Goal: Register for event/course: Register for event/course

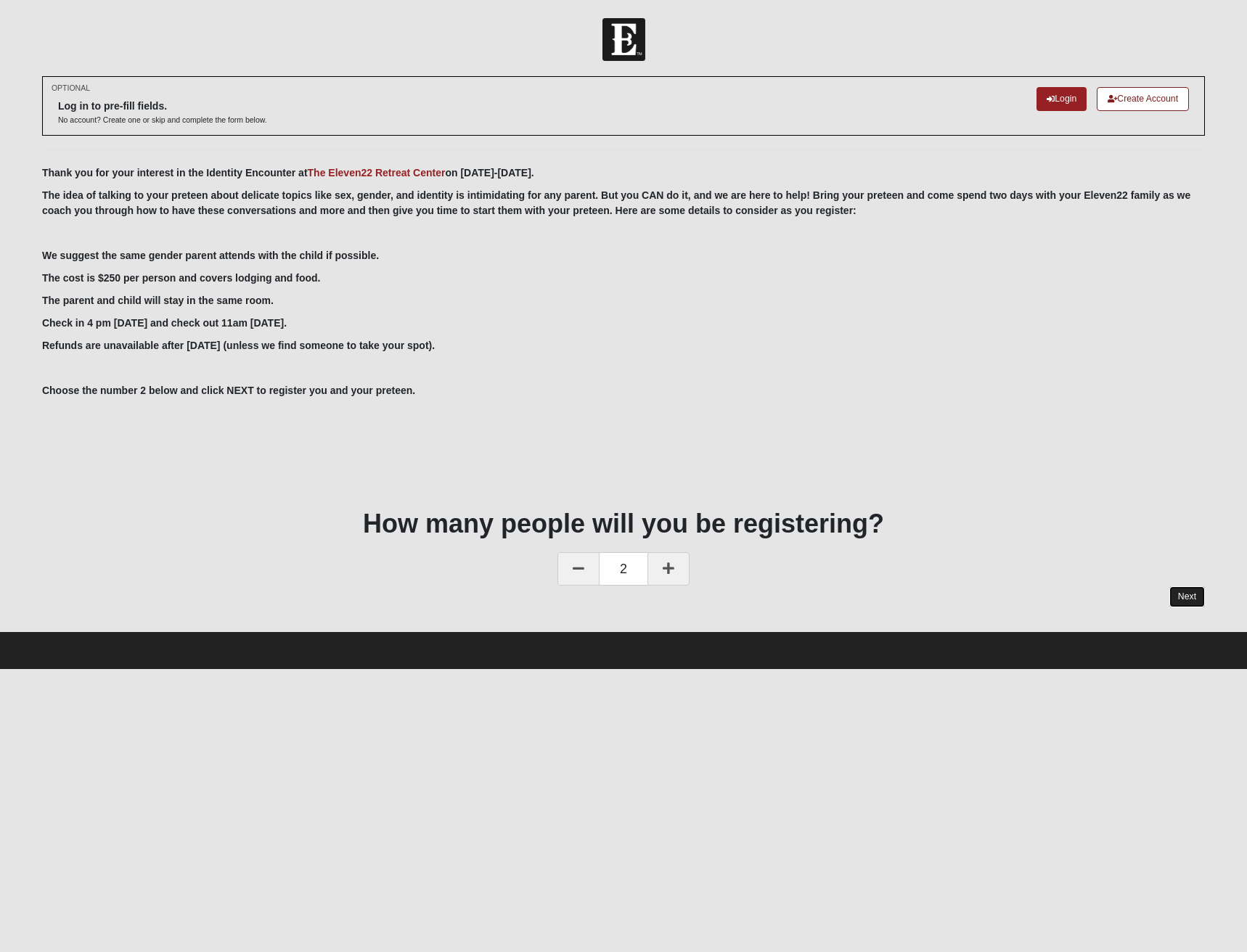
click at [1191, 597] on link "Next" at bounding box center [1187, 597] width 36 height 21
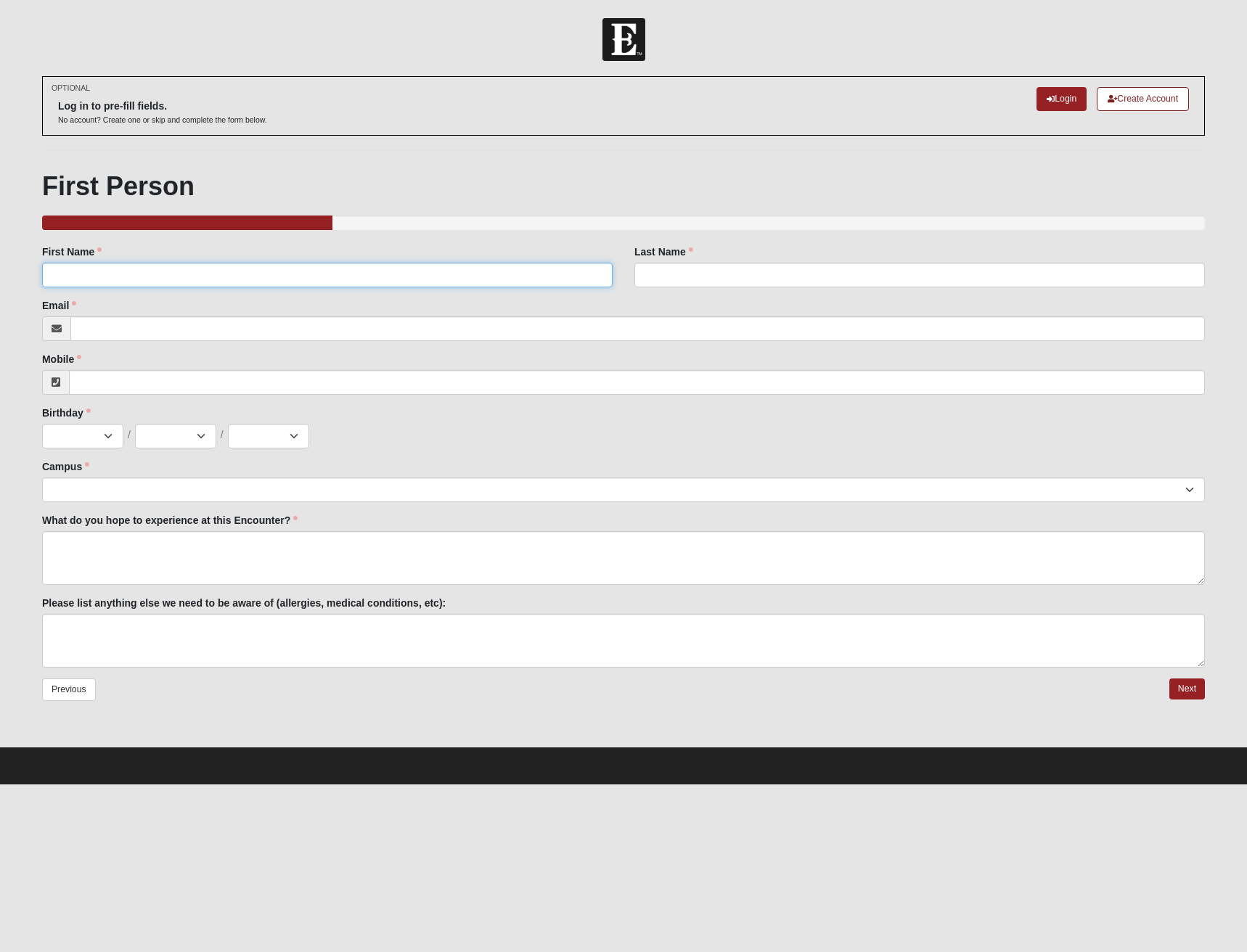
click at [173, 271] on input "First Name" at bounding box center [328, 275] width 570 height 25
type input "[PERSON_NAME]"
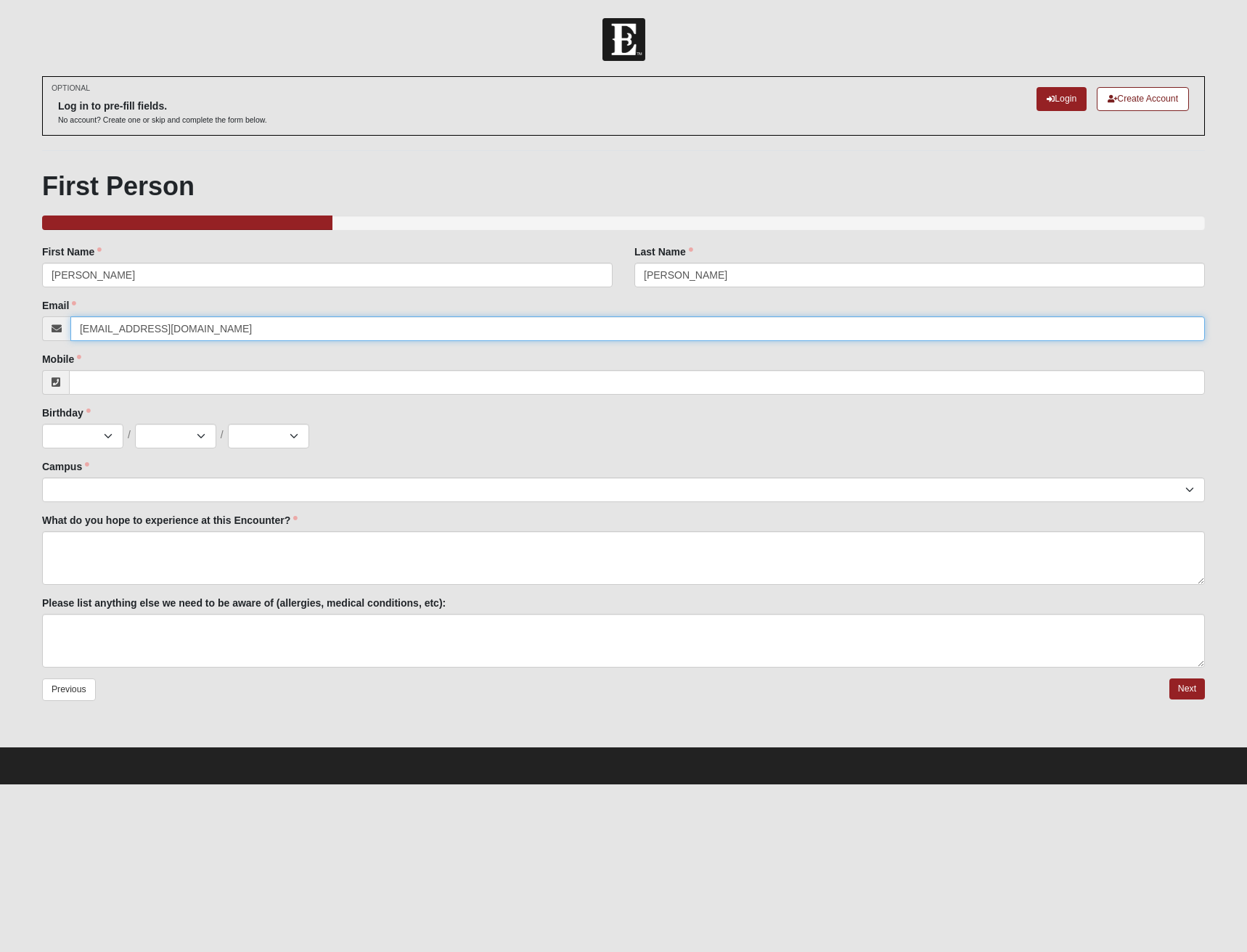
type input "[EMAIL_ADDRESS][DOMAIN_NAME]"
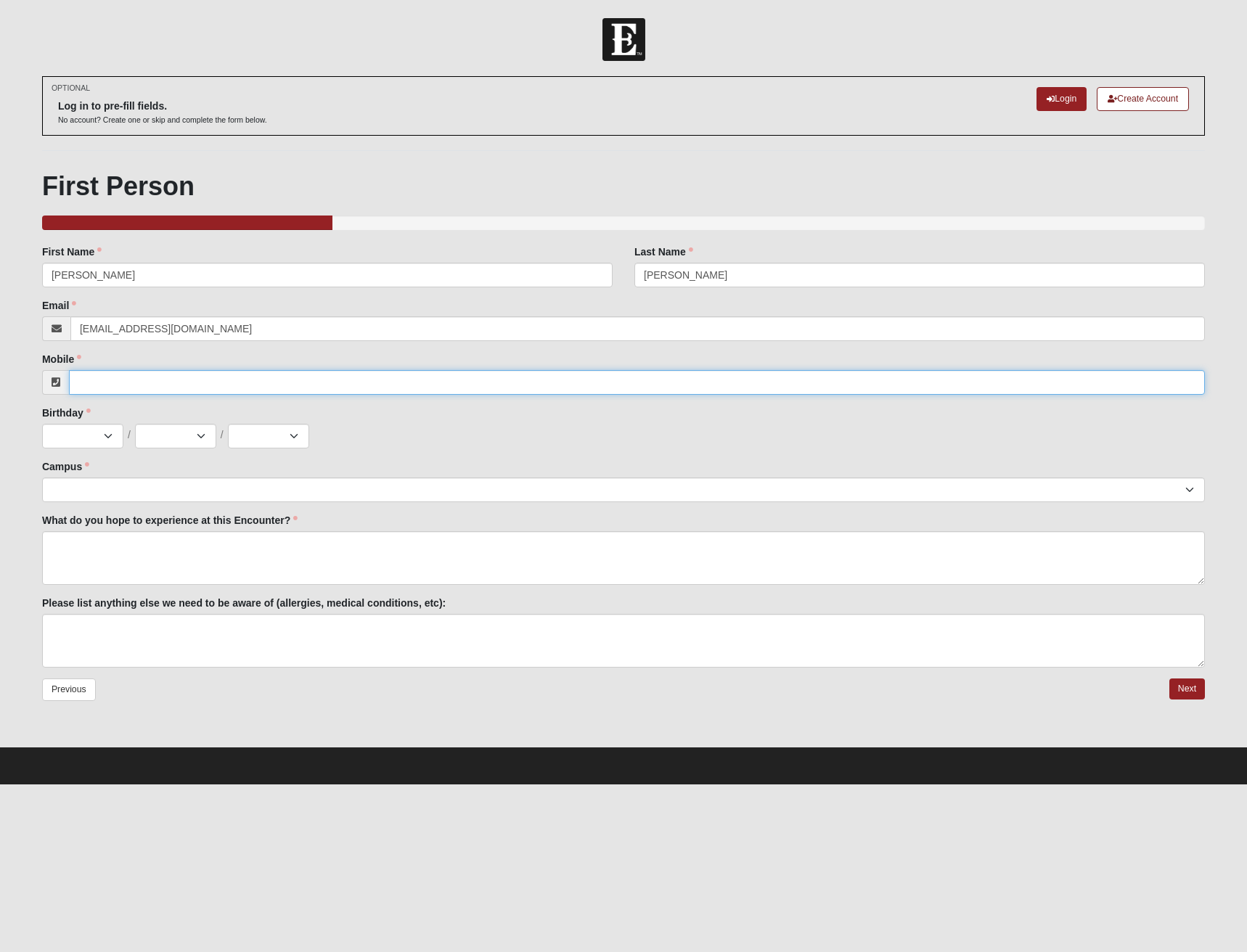
click at [150, 389] on input "Mobile" at bounding box center [636, 383] width 1136 height 25
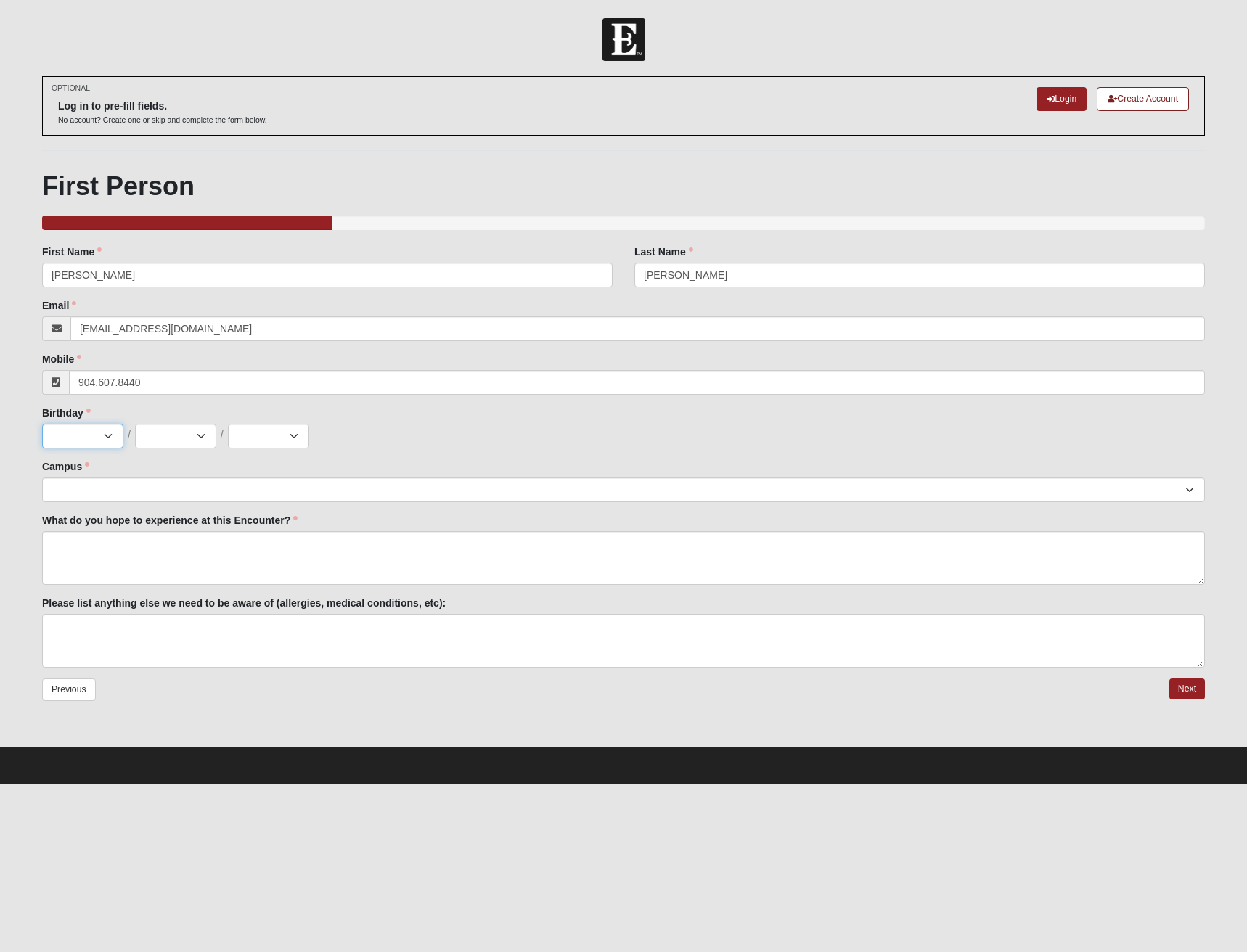
type input "[PHONE_NUMBER]"
click at [106, 436] on select "Jan Feb Mar Apr May Jun [DATE] Aug Sep Oct Nov Dec" at bounding box center [83, 437] width 81 height 25
select select "5"
click at [43, 424] on select "Jan Feb Mar Apr May Jun [DATE] Aug Sep Oct Nov Dec" at bounding box center [83, 437] width 81 height 25
click at [169, 439] on select "1 2 3 4 5 6 7 8 9 10 11 12 13 14 15 16 17 18 19 20 21 22 23 24 25 26 27 28 29 3…" at bounding box center [176, 437] width 81 height 25
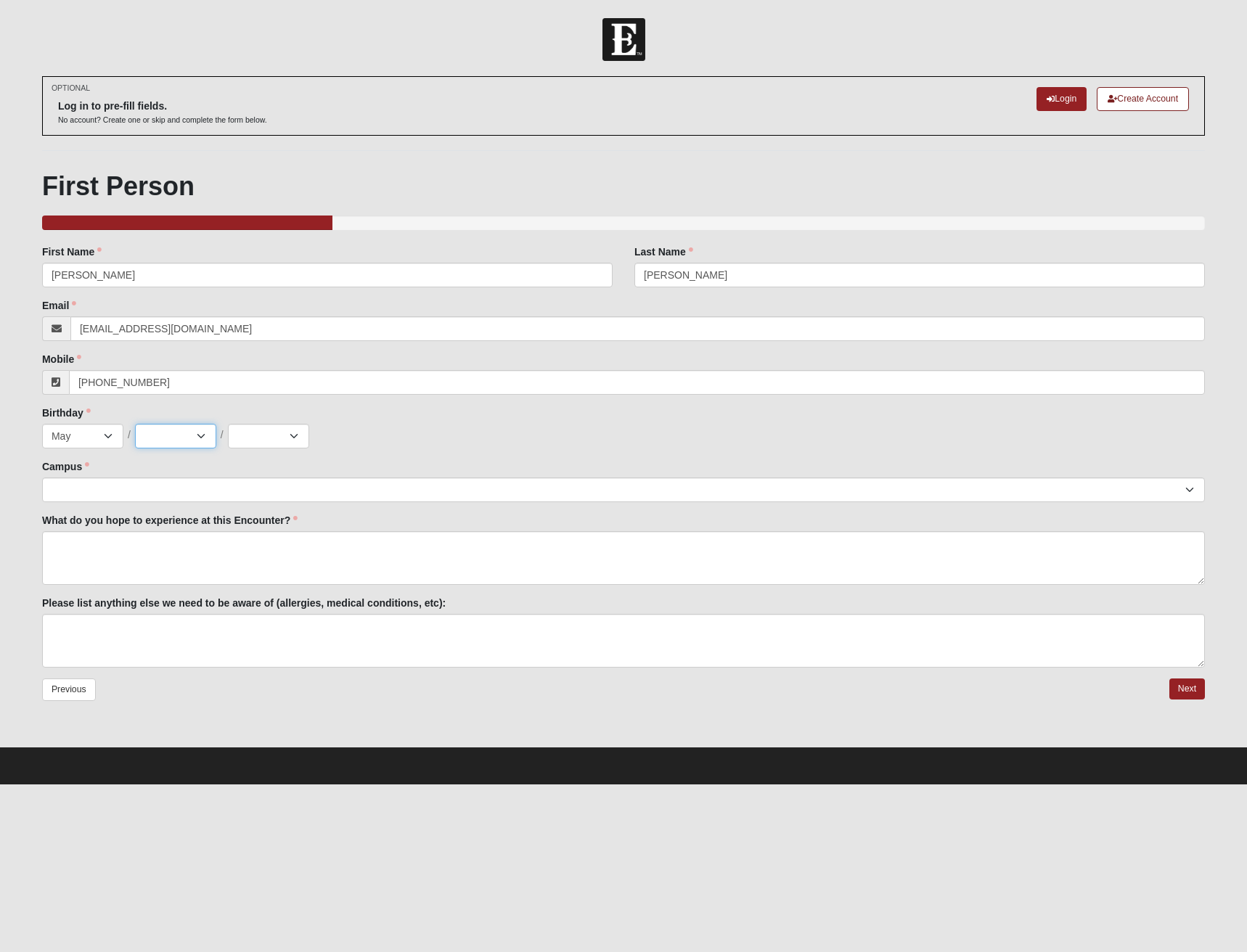
select select "10"
click at [135, 424] on select "1 2 3 4 5 6 7 8 9 10 11 12 13 14 15 16 17 18 19 20 21 22 23 24 25 26 27 28 29 3…" at bounding box center [176, 437] width 81 height 25
click at [279, 437] on select "2025 2024 2023 2022 2021 2020 2019 2018 2017 2016 2015 2014 2013 2012 2011 2010…" at bounding box center [269, 437] width 81 height 25
select select "1980"
click at [228, 424] on select "2025 2024 2023 2022 2021 2020 2019 2018 2017 2016 2015 2014 2013 2012 2011 2010…" at bounding box center [269, 437] width 81 height 25
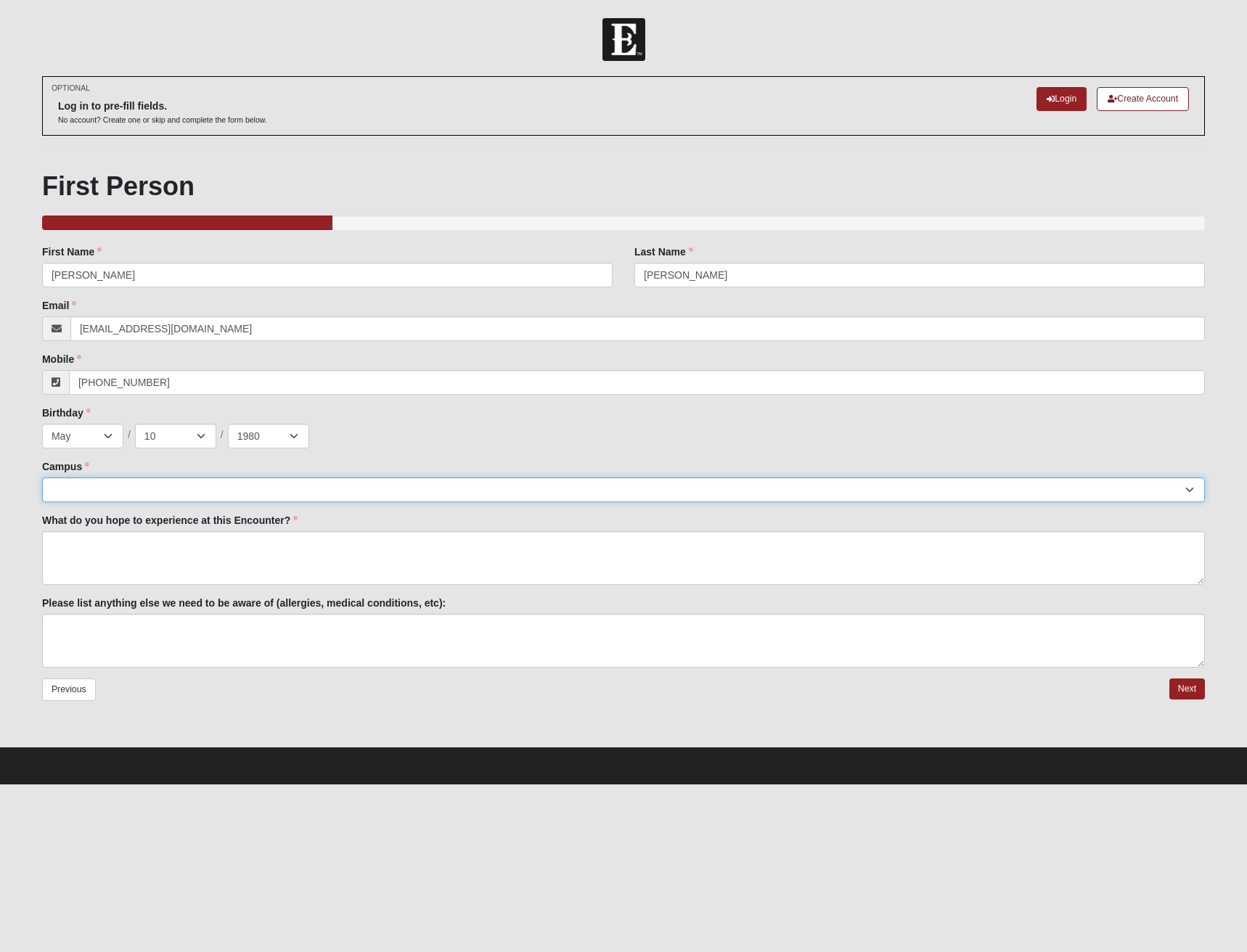
click at [162, 495] on select "Arlington Baymeadows Eleven22 Online [PERSON_NAME][GEOGRAPHIC_DATA] Jesup [GEOG…" at bounding box center [624, 490] width 1163 height 25
select select "11"
click at [43, 477] on select "Arlington Baymeadows Eleven22 Online [PERSON_NAME][GEOGRAPHIC_DATA] Jesup [GEOG…" at bounding box center [624, 490] width 1163 height 25
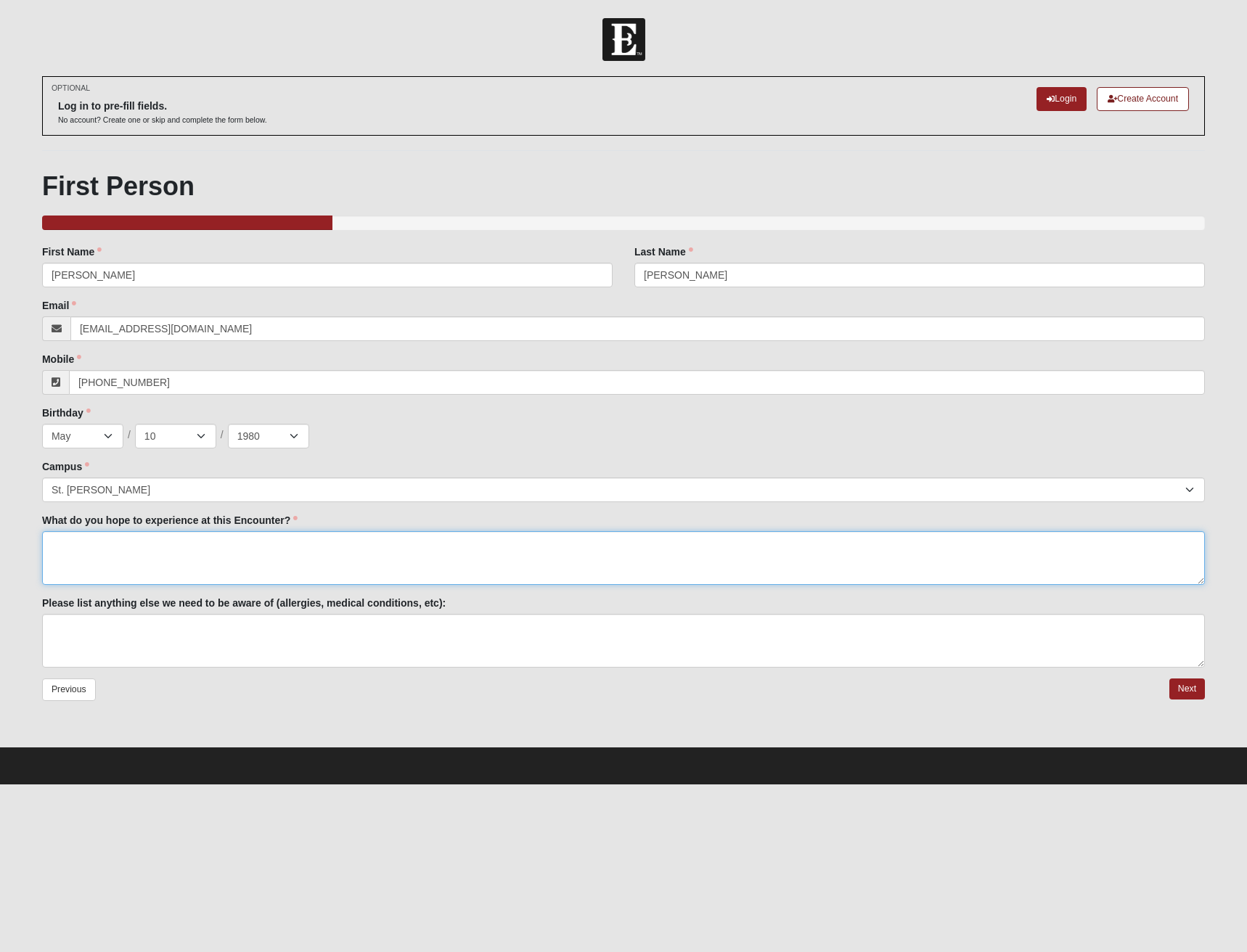
click at [138, 558] on textarea "What do you hope to experience at this Encounter?" at bounding box center [624, 559] width 1163 height 54
type textarea "Godly guidance on sex, sexuality, and raising teens."
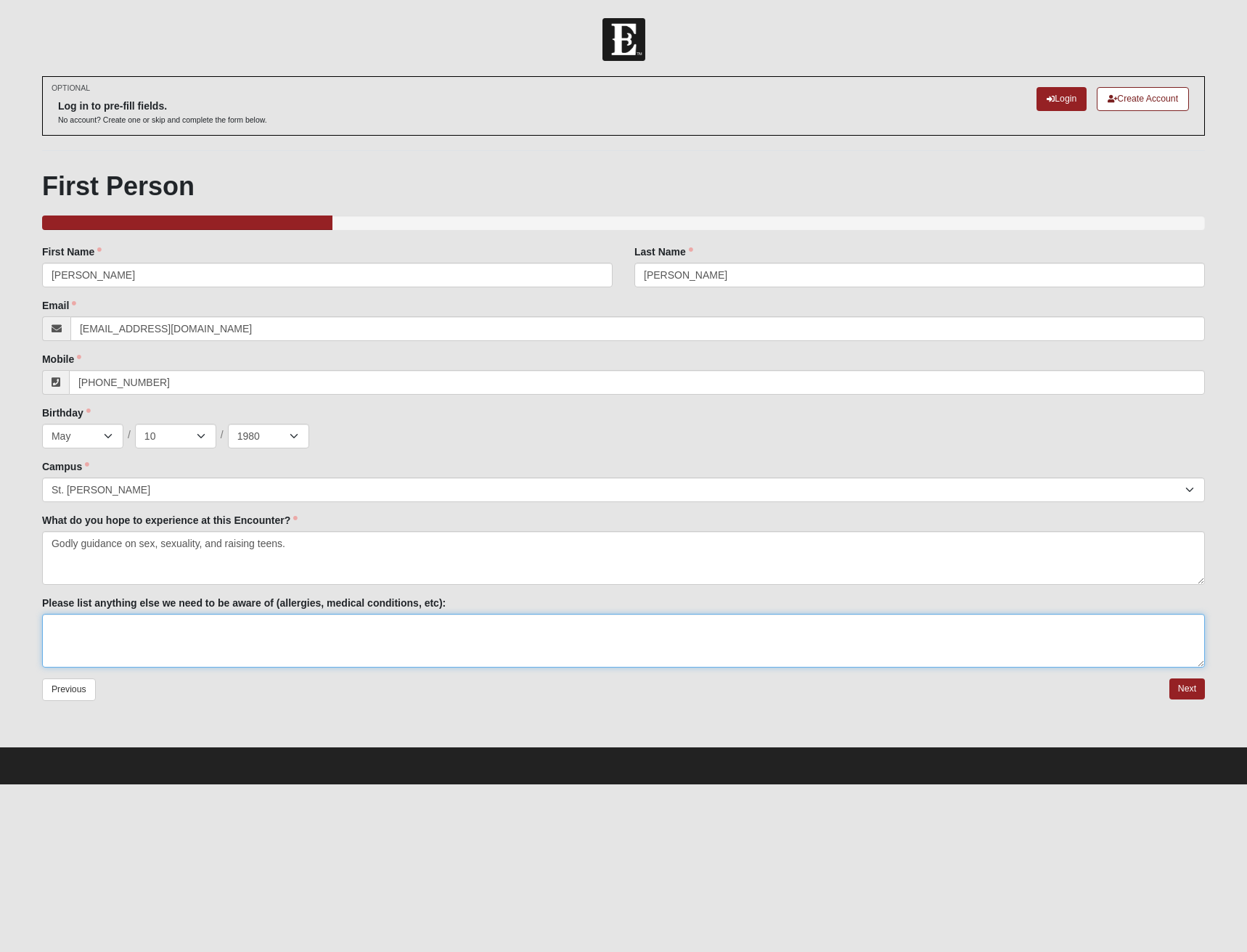
click at [178, 641] on textarea "Please list anything else we need to be aware of (allergies, medical conditions…" at bounding box center [624, 641] width 1163 height 54
type textarea "None"
click at [1184, 689] on link "Next" at bounding box center [1187, 689] width 36 height 21
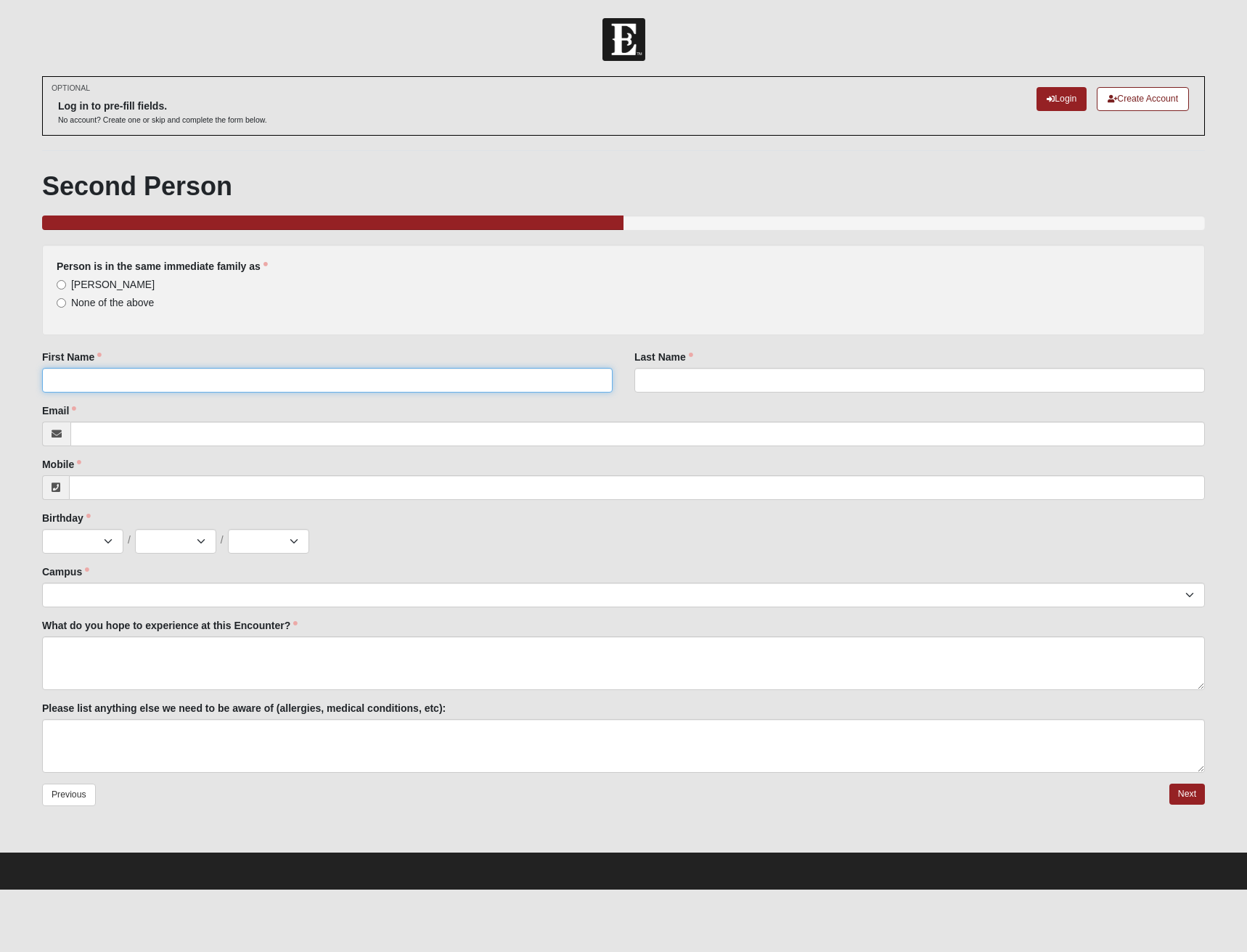
click at [91, 383] on input "First Name" at bounding box center [328, 381] width 570 height 25
click at [64, 286] on input "[PERSON_NAME]" at bounding box center [62, 285] width 10 height 10
radio input "true"
click at [119, 380] on input "First Name" at bounding box center [328, 381] width 570 height 25
type input "[PERSON_NAME]"
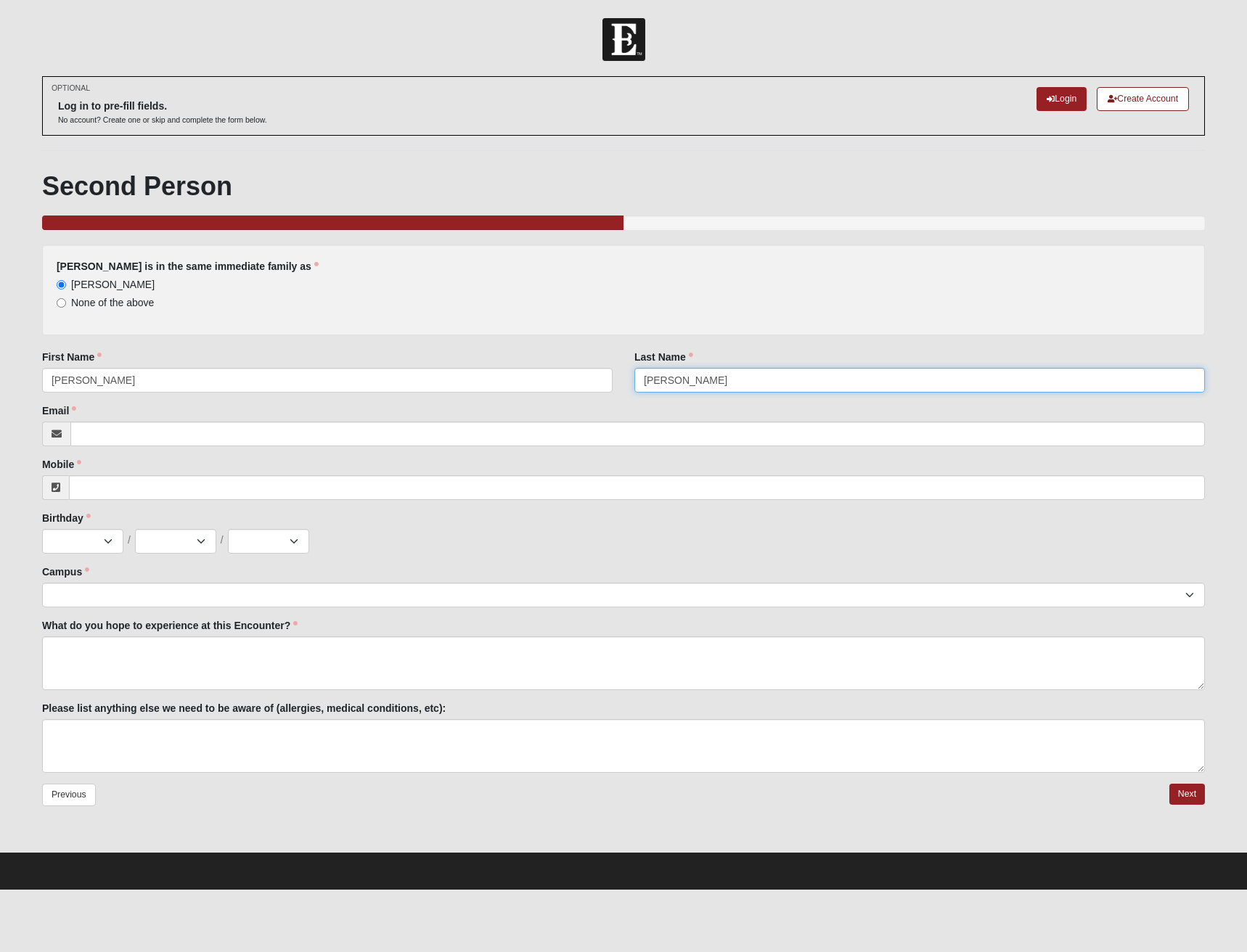
type input "[PERSON_NAME]"
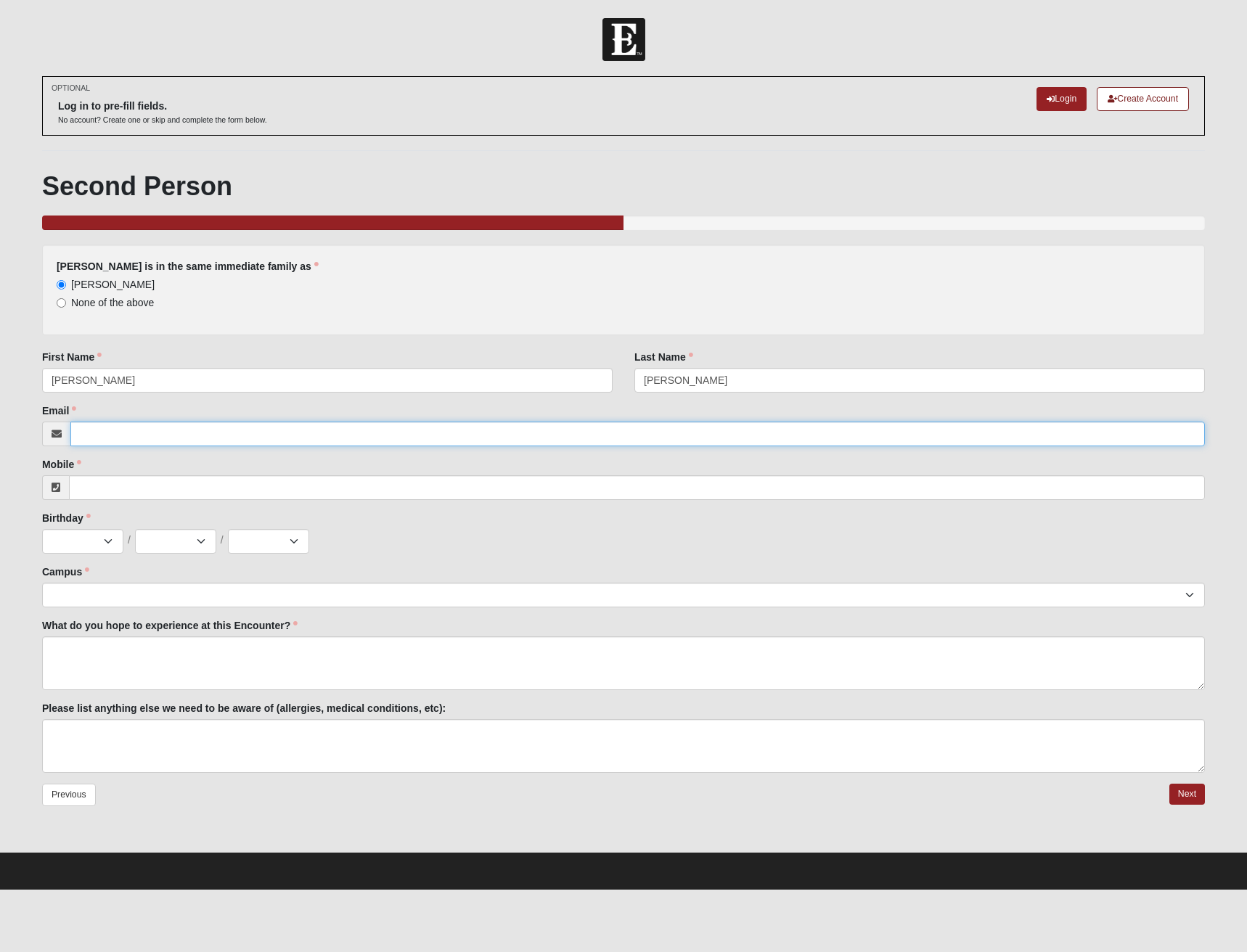
click at [161, 439] on input "Email" at bounding box center [638, 434] width 1135 height 25
type input "[EMAIL_ADDRESS][DOMAIN_NAME]"
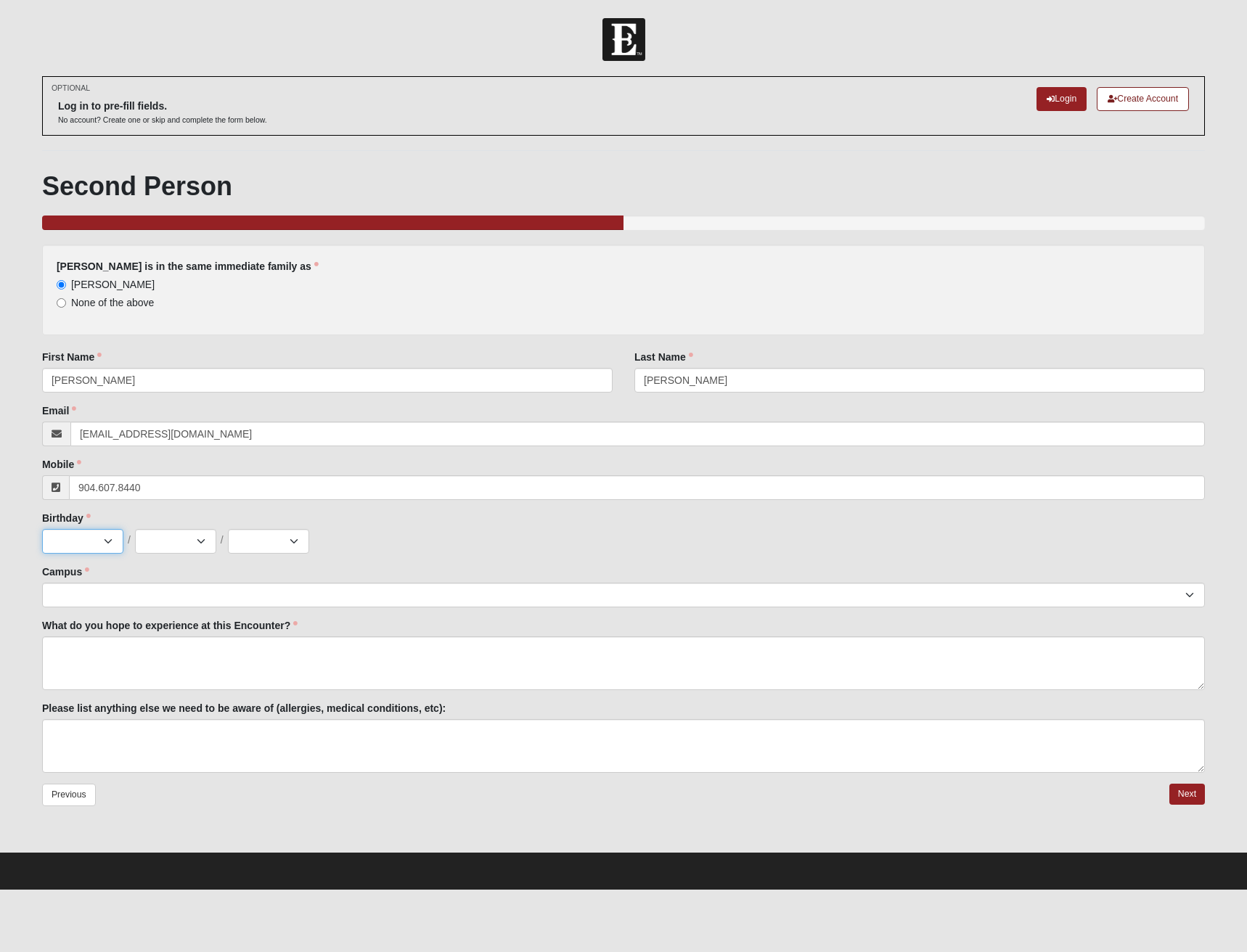
type input "[PHONE_NUMBER]"
click at [109, 542] on select "Jan Feb Mar Apr May Jun [DATE] Aug Sep Oct Nov Dec" at bounding box center [83, 541] width 81 height 25
select select "10"
click at [43, 529] on select "Jan Feb Mar Apr May Jun [DATE] Aug Sep Oct Nov Dec" at bounding box center [83, 541] width 81 height 25
click at [198, 541] on select "1 2 3 4 5 6 7 8 9 10 11 12 13 14 15 16 17 18 19 20 21 22 23 24 25 26 27 28 29 3…" at bounding box center [176, 541] width 81 height 25
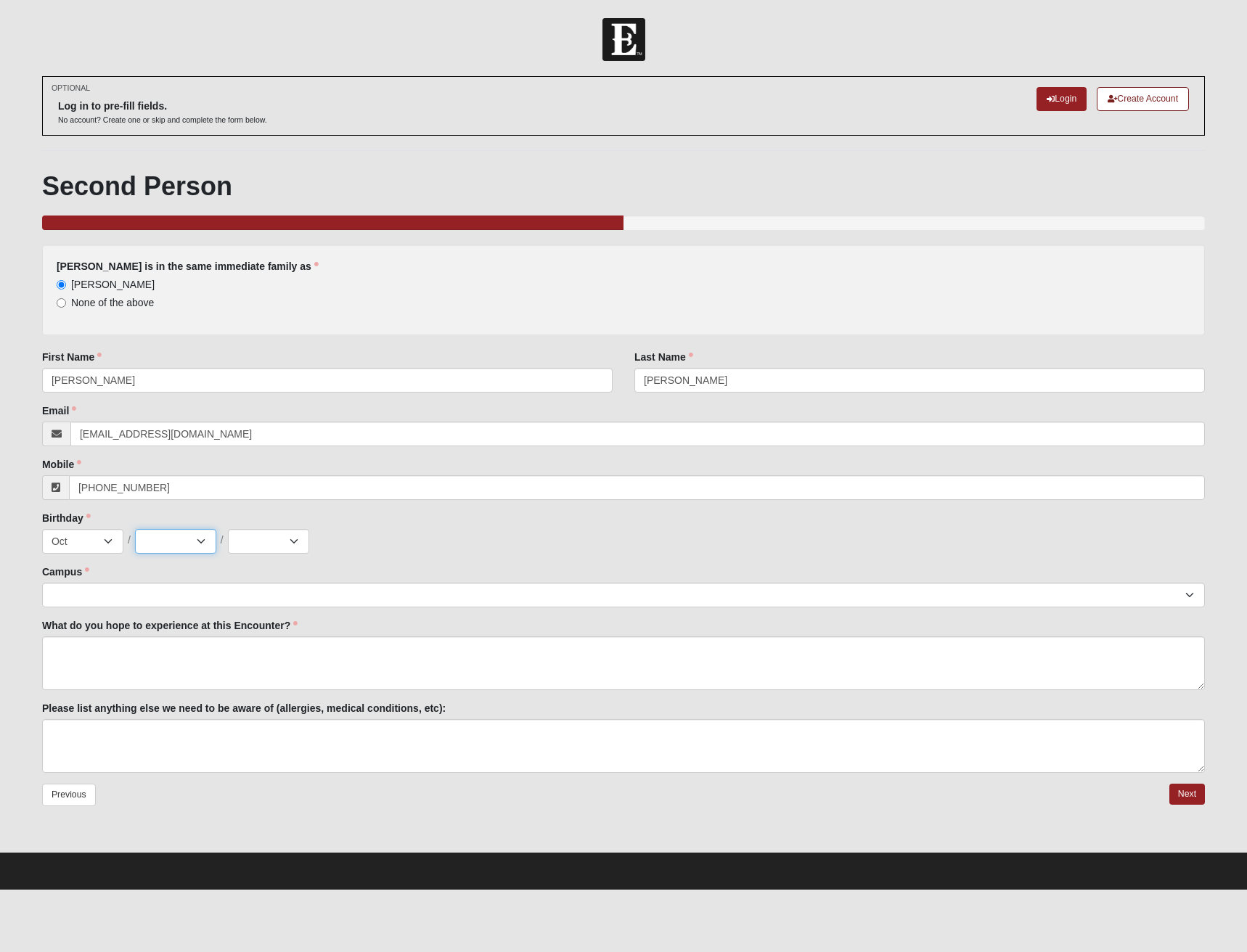
select select "12"
click at [135, 529] on select "1 2 3 4 5 6 7 8 9 10 11 12 13 14 15 16 17 18 19 20 21 22 23 24 25 26 27 28 29 3…" at bounding box center [176, 541] width 81 height 25
click at [287, 535] on select "2025 2024 2023 2022 2021 2020 2019 2018 2017 2016 2015 2014 2013 2012 2011 2010…" at bounding box center [269, 541] width 81 height 25
select select "2010"
click at [228, 529] on select "2025 2024 2023 2022 2021 2020 2019 2018 2017 2016 2015 2014 2013 2012 2011 2010…" at bounding box center [269, 541] width 81 height 25
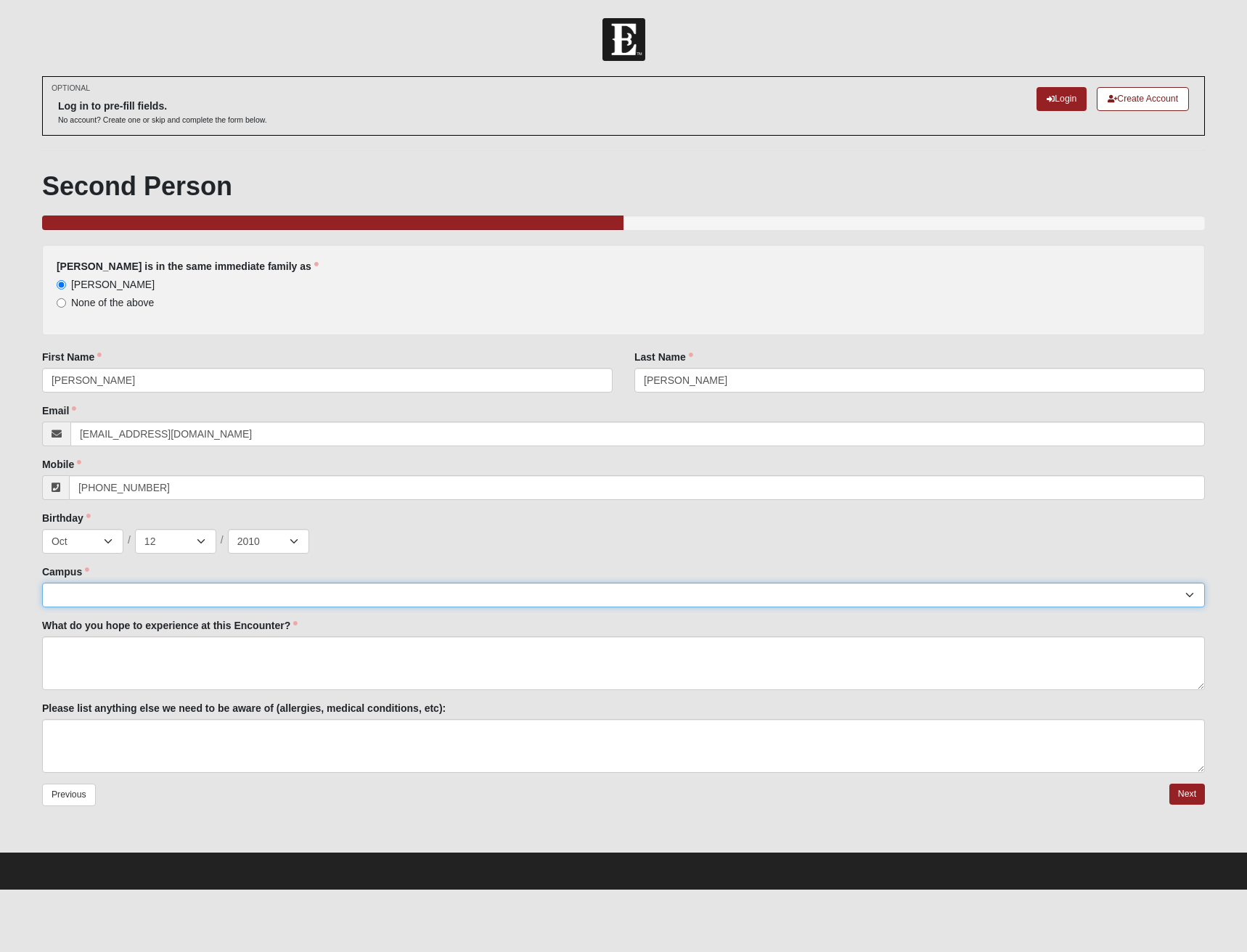
click at [208, 586] on select "Arlington Baymeadows Eleven22 Online [PERSON_NAME][GEOGRAPHIC_DATA] Jesup [GEOG…" at bounding box center [624, 595] width 1163 height 25
select select "11"
click at [43, 583] on select "Arlington Baymeadows Eleven22 Online [PERSON_NAME][GEOGRAPHIC_DATA] Jesup [GEOG…" at bounding box center [624, 595] width 1163 height 25
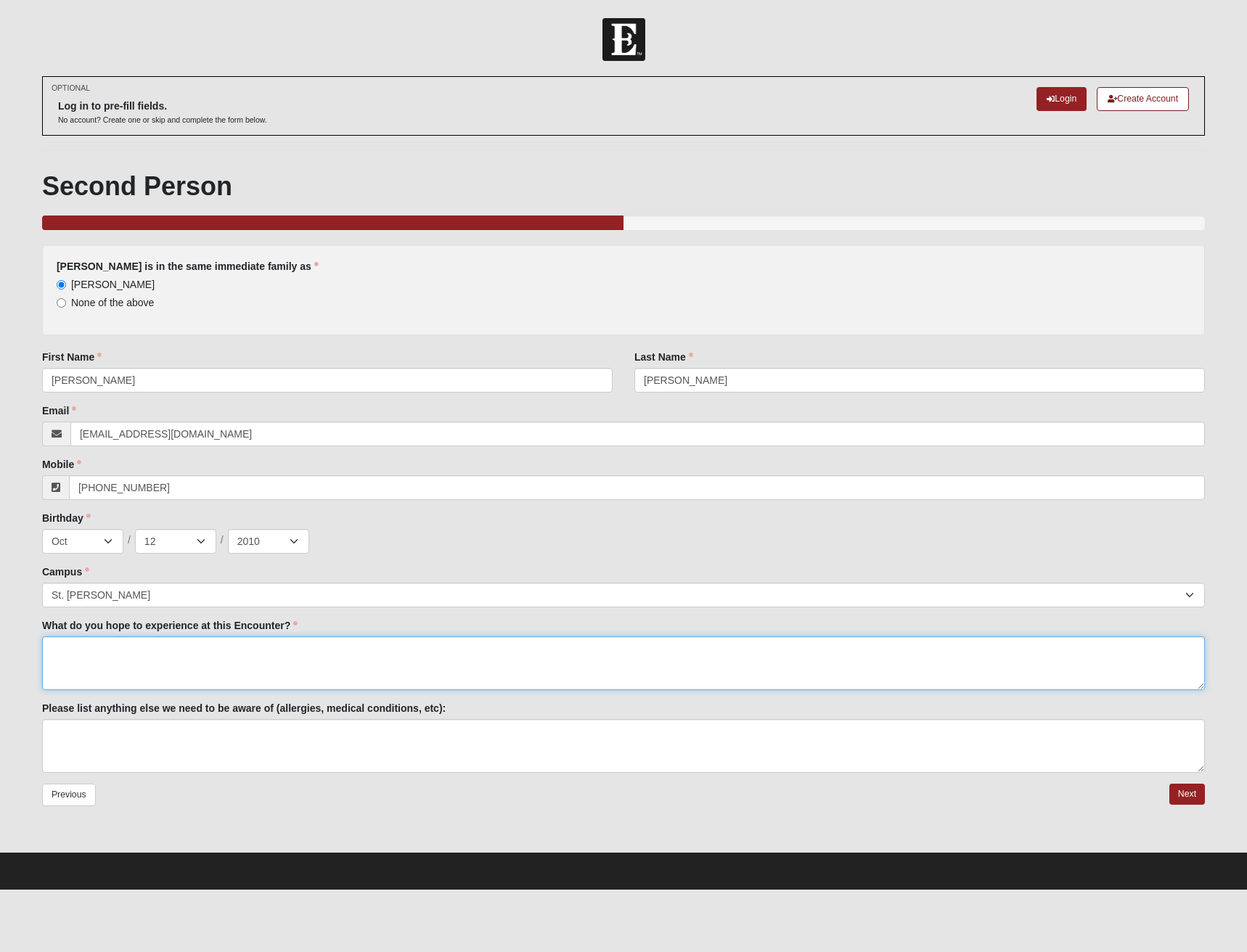
click at [185, 651] on textarea "What do you hope to experience at this Encounter?" at bounding box center [624, 664] width 1163 height 54
type textarea "godly guidance on sexuality and sex."
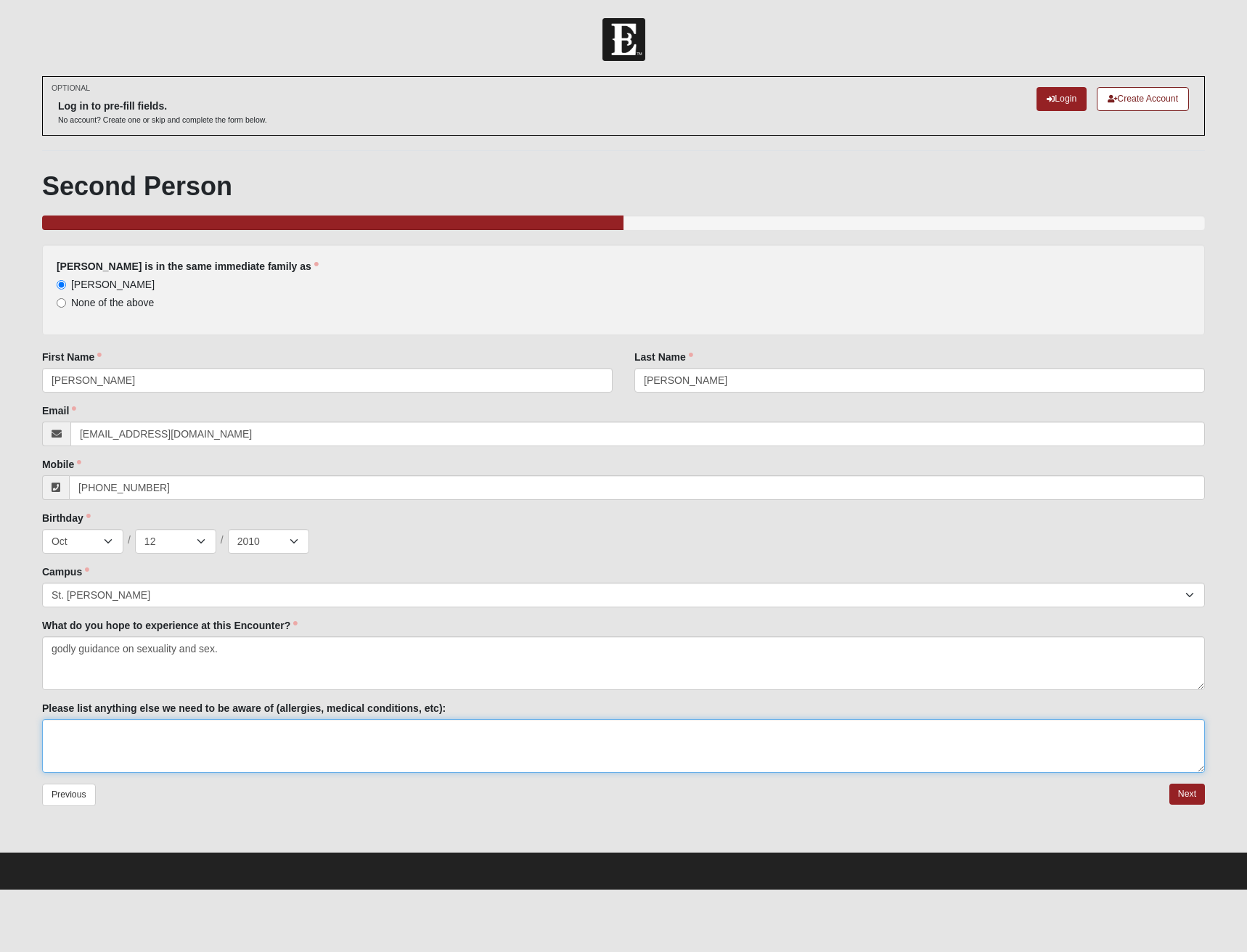
click at [1053, 751] on textarea "Please list anything else we need to be aware of (allergies, medical conditions…" at bounding box center [624, 746] width 1163 height 54
type textarea "None"
click at [1188, 794] on link "Next" at bounding box center [1187, 794] width 36 height 21
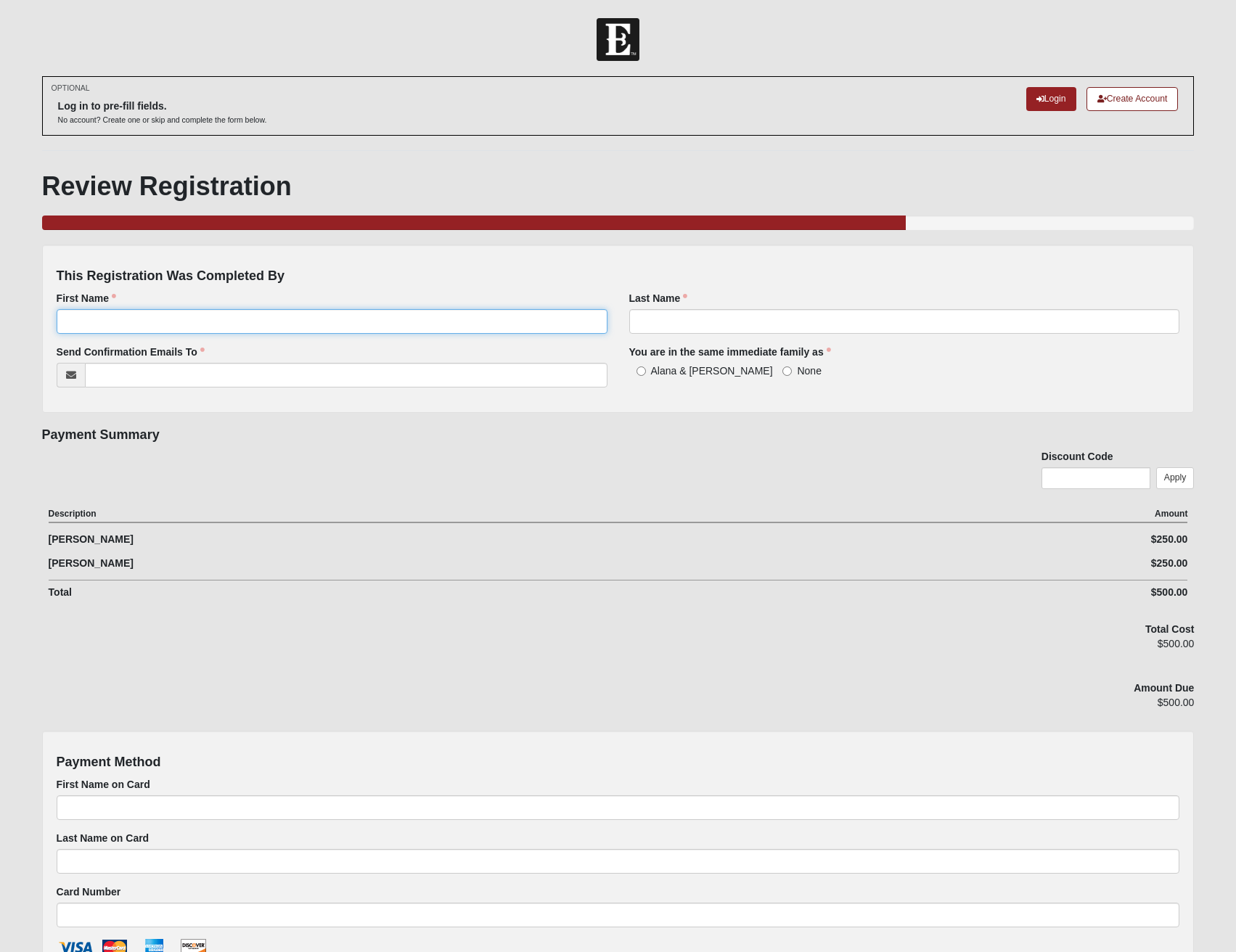
click at [218, 322] on input "First Name" at bounding box center [332, 322] width 551 height 25
type input "[PERSON_NAME]"
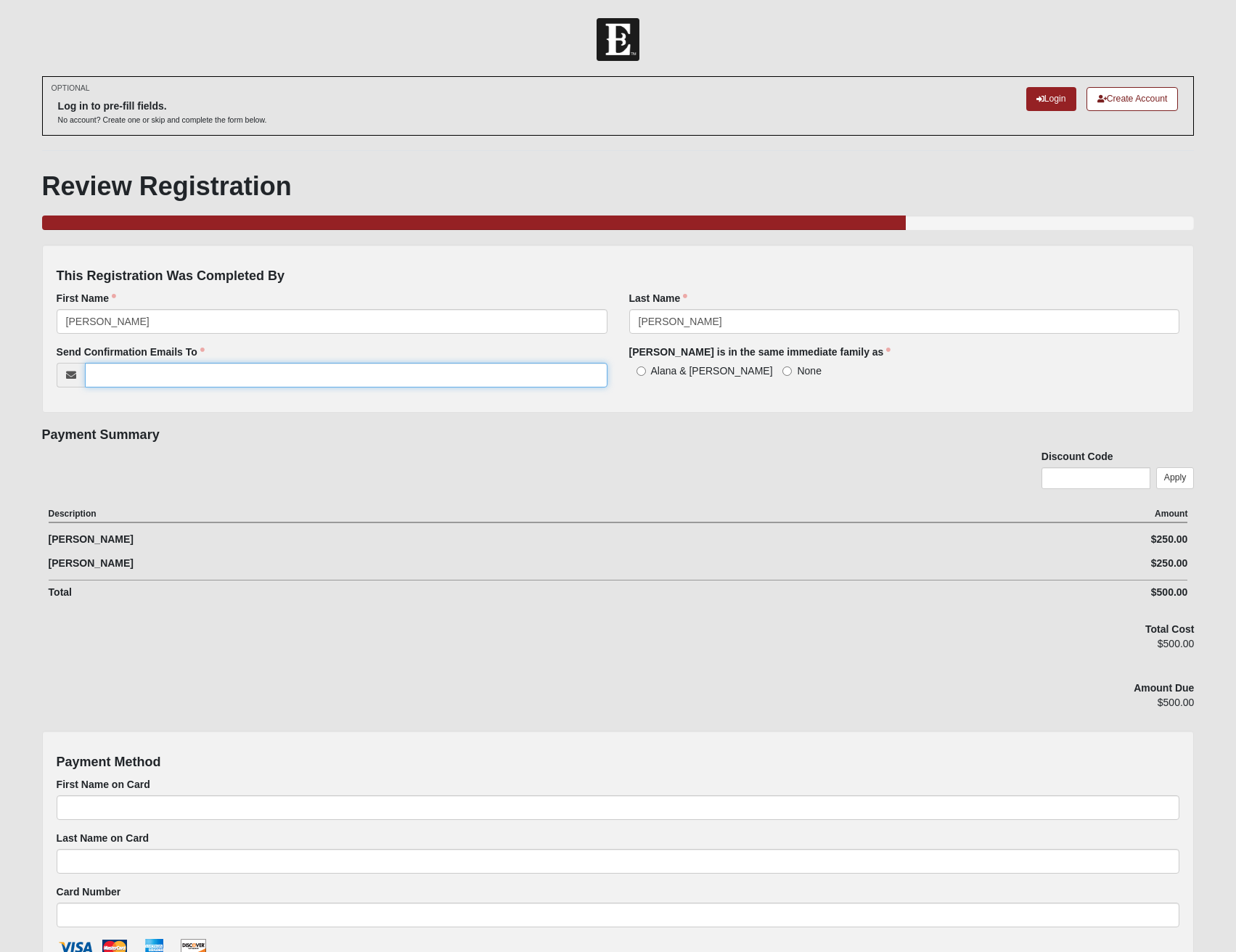
click at [264, 378] on input "Send Confirmation Emails To" at bounding box center [346, 375] width 523 height 25
type input "[EMAIL_ADDRESS][DOMAIN_NAME]"
click at [638, 376] on input "Alana & [PERSON_NAME]" at bounding box center [642, 371] width 10 height 10
radio input "true"
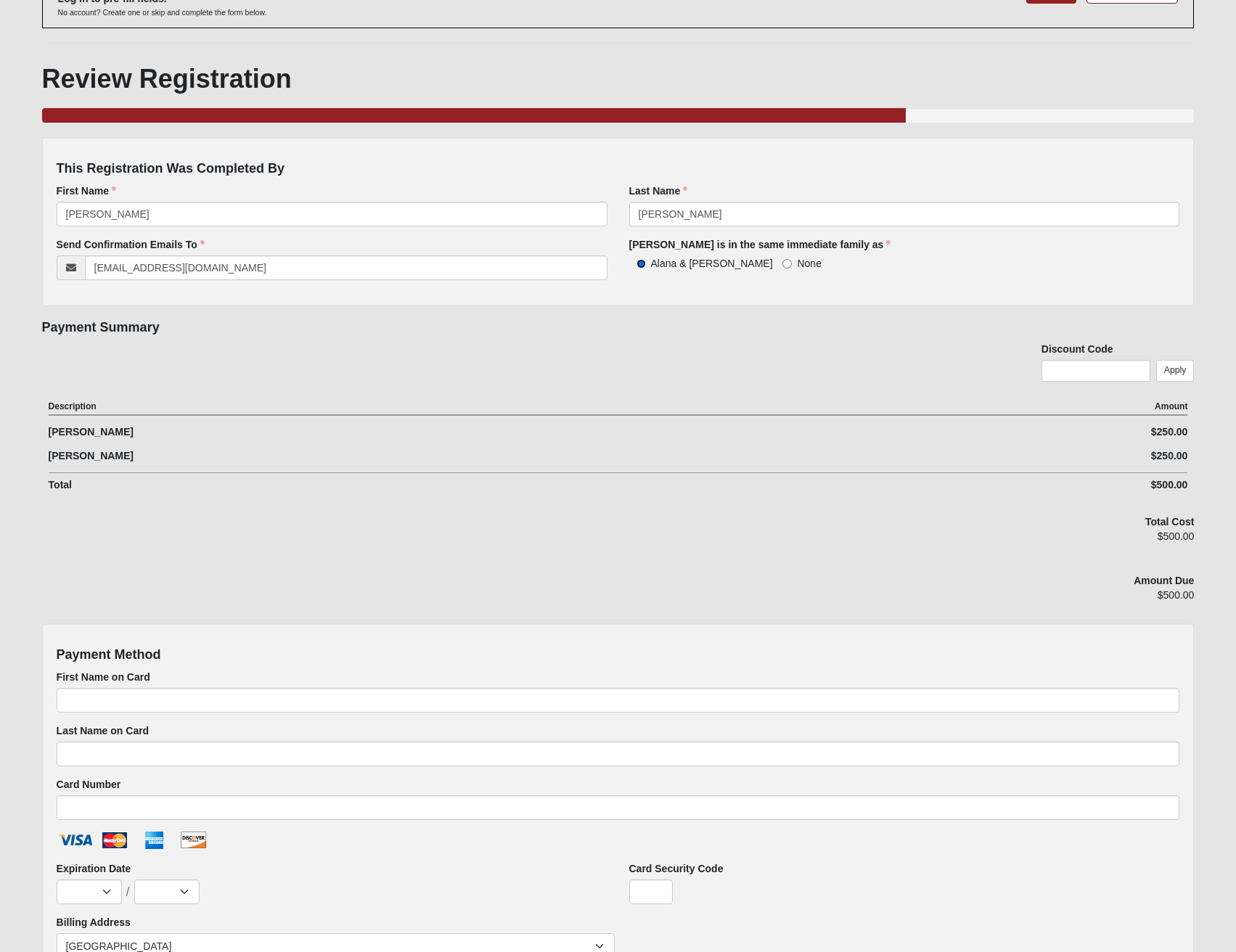
scroll to position [217, 0]
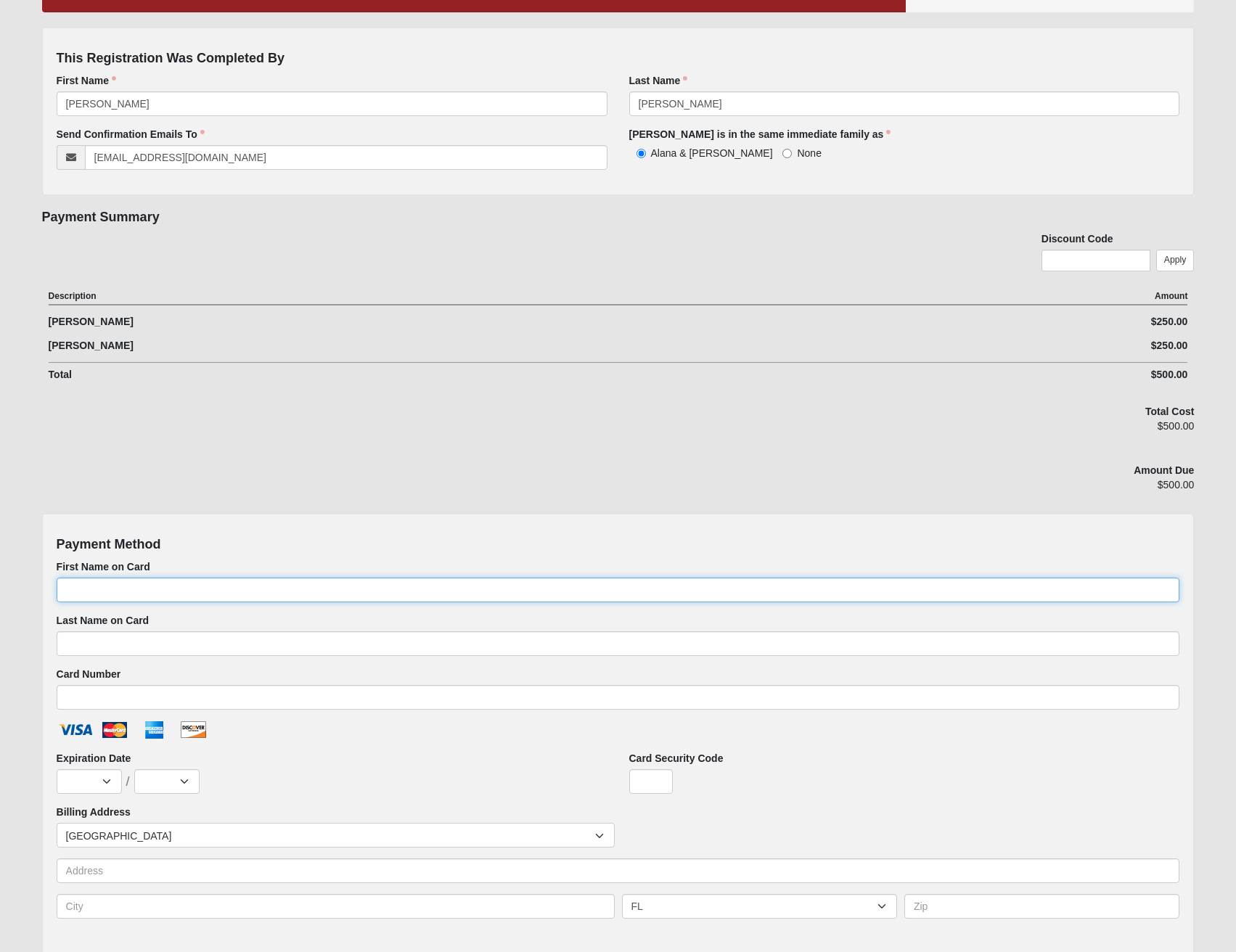
click at [173, 584] on input "First Name on Card" at bounding box center [618, 591] width 1123 height 25
type input "[PERSON_NAME]"
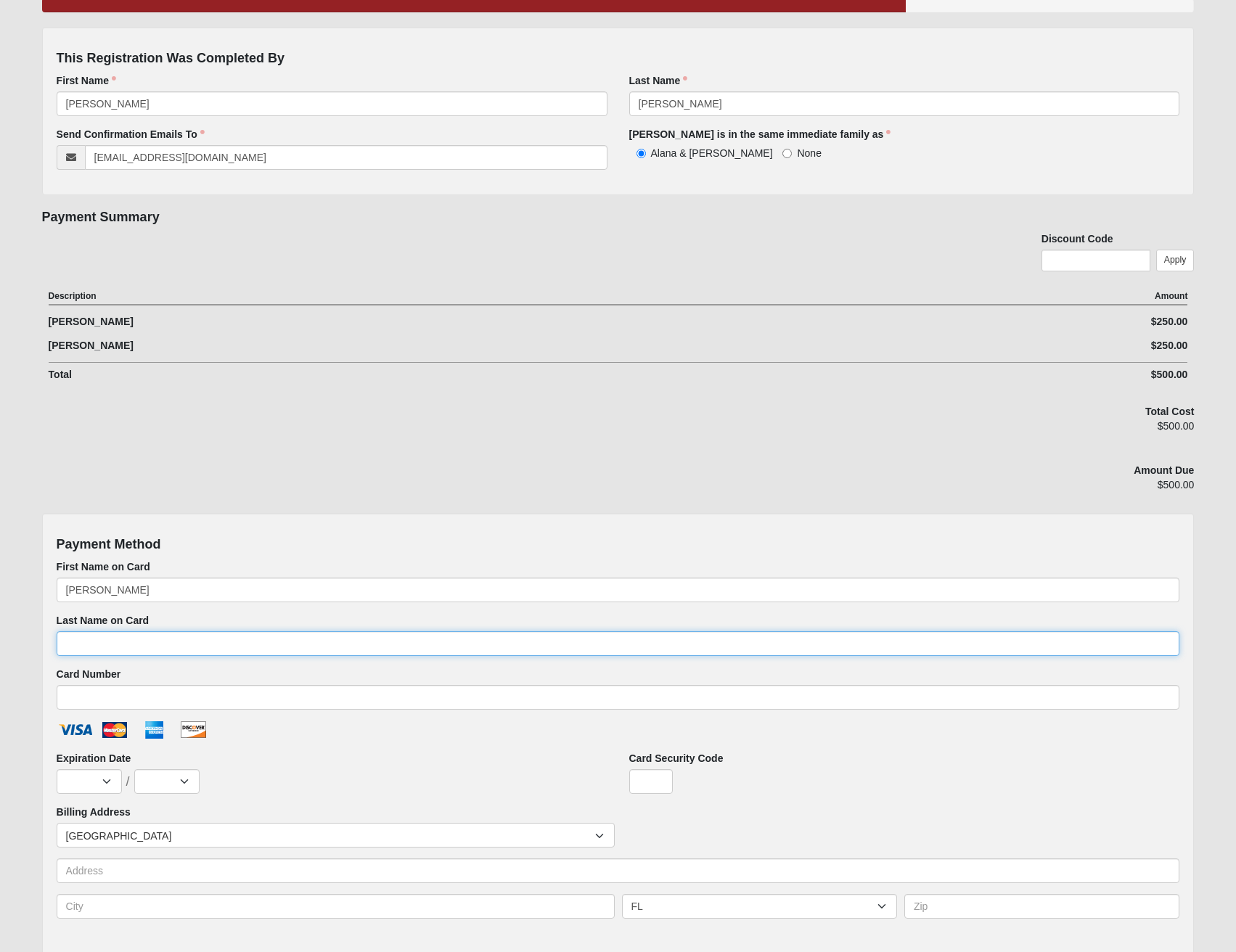
type input "[PERSON_NAME]"
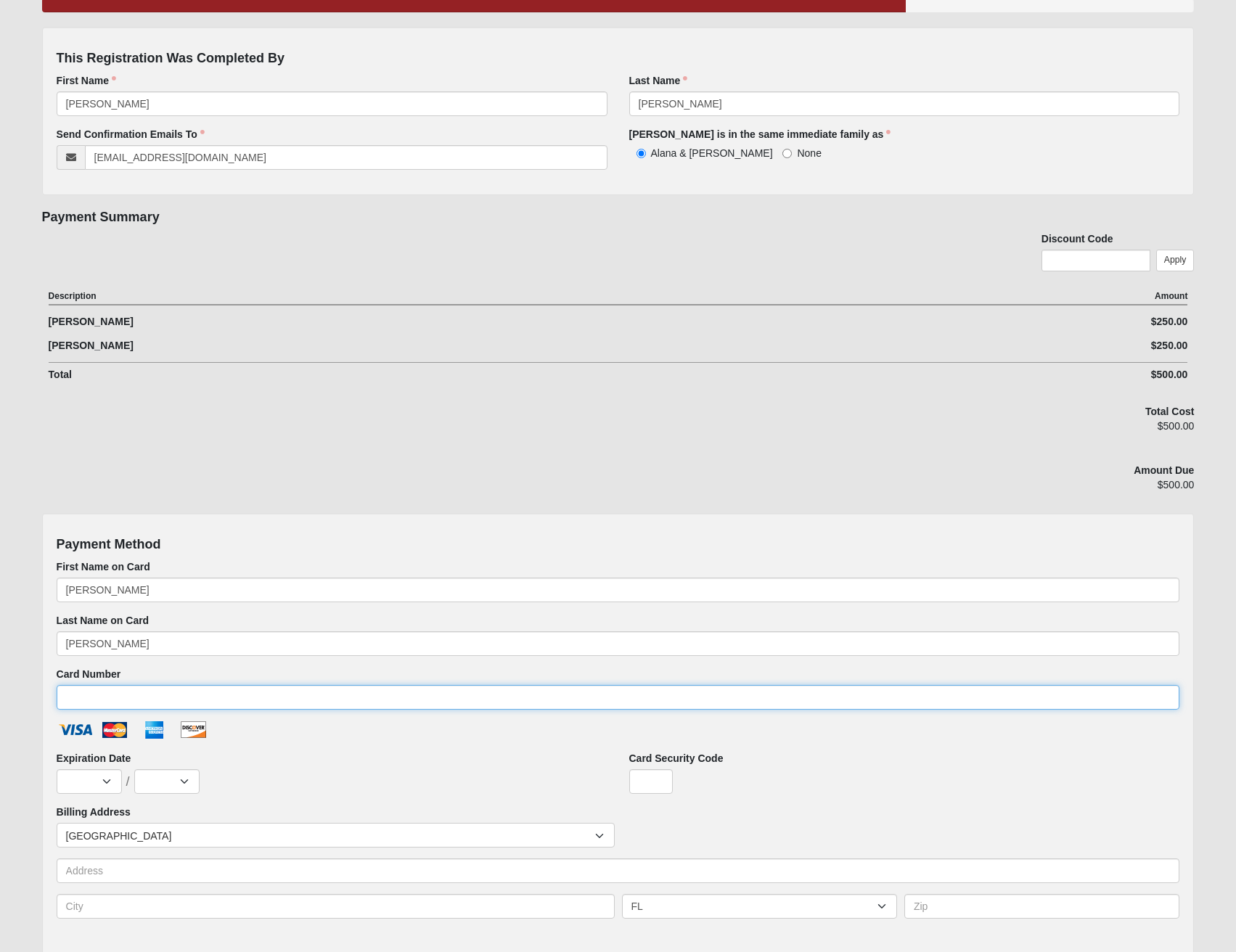
type input "[CREDIT_CARD_NUMBER]"
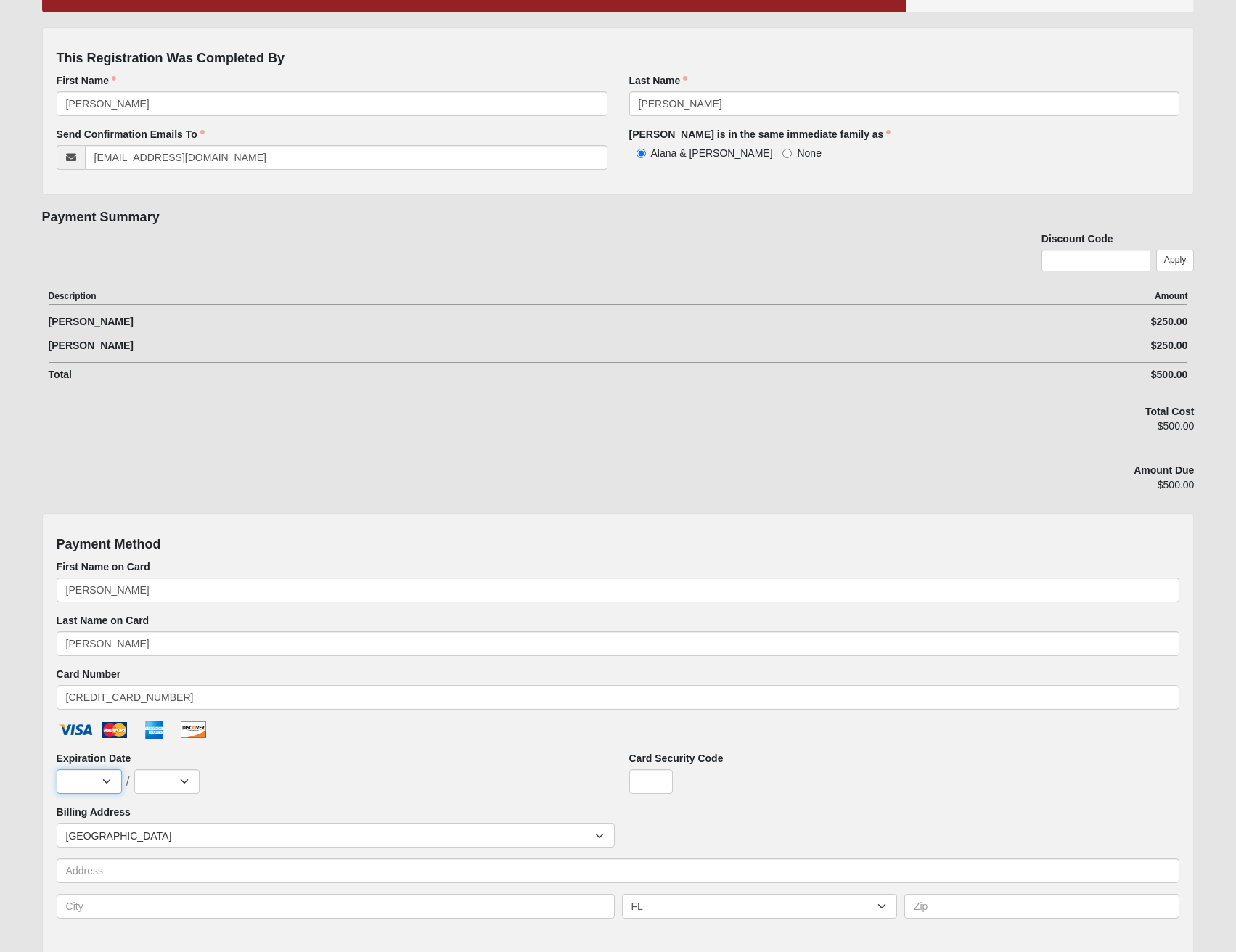
select select "7"
select select "2028"
type input "423"
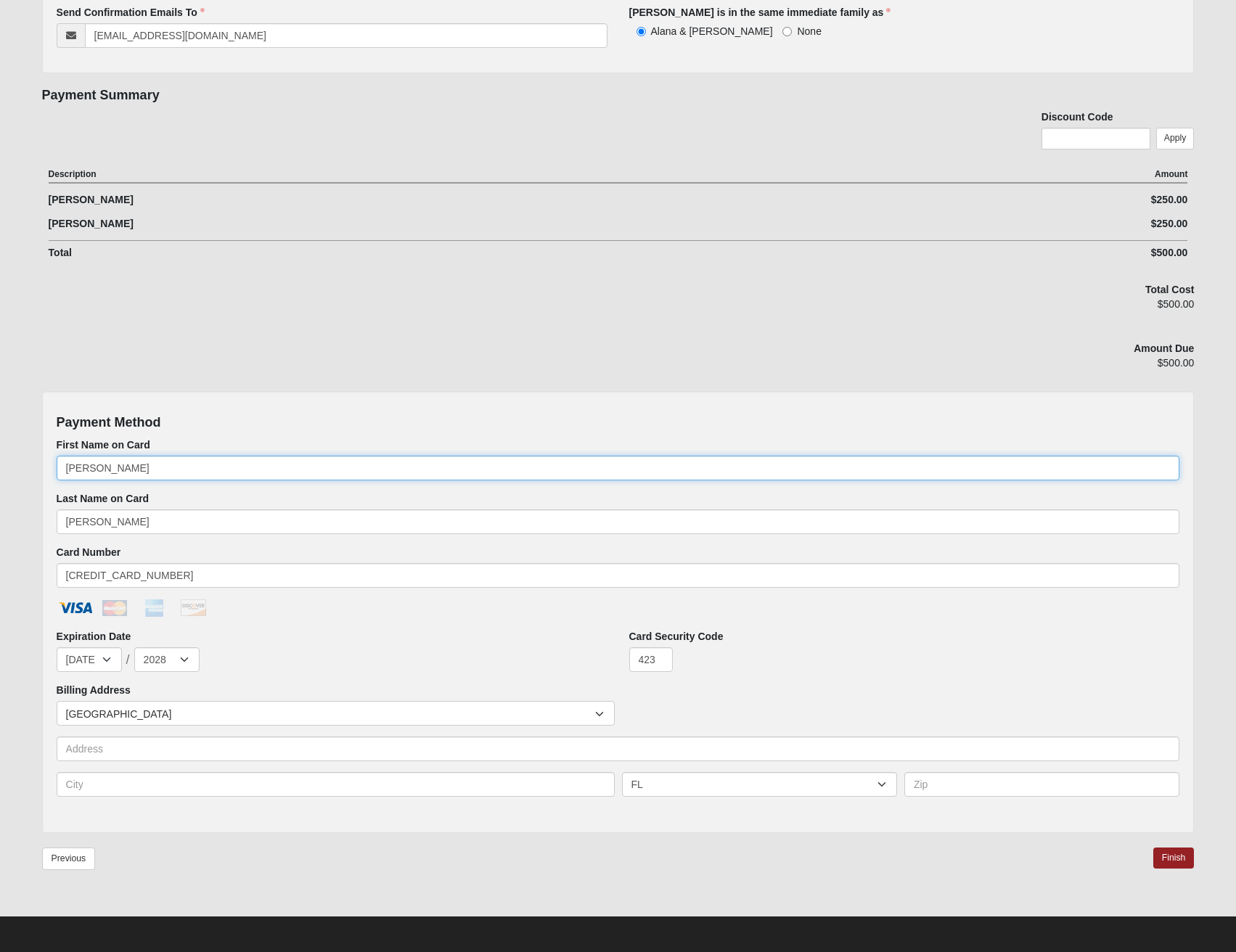
scroll to position [341, 0]
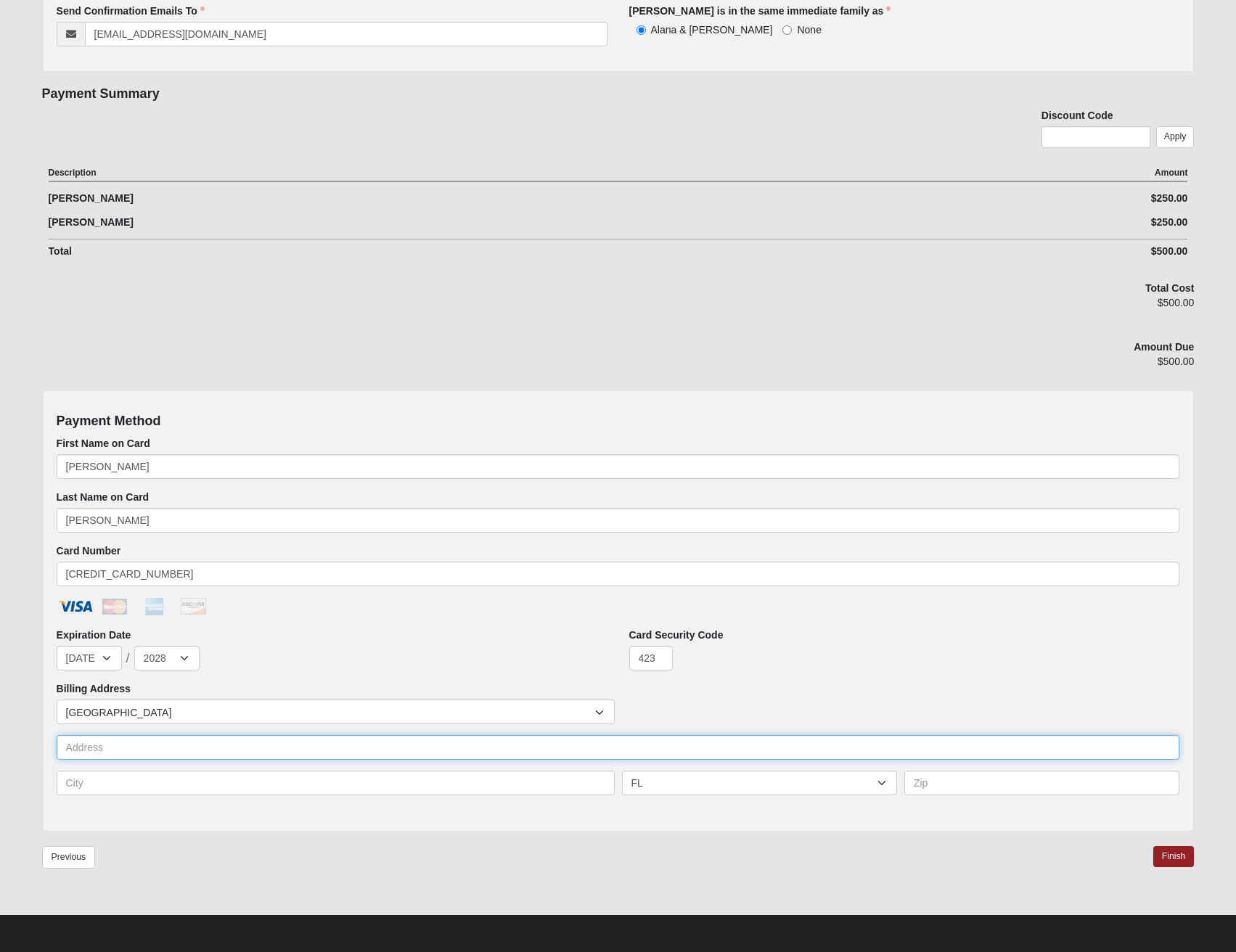
click at [195, 743] on input "text" at bounding box center [618, 748] width 1123 height 25
type input "[STREET_ADDRESS]"
type input "[GEOGRAPHIC_DATA]"
type input "32092"
click at [1182, 859] on link "Finish" at bounding box center [1173, 857] width 42 height 21
